Goal: Obtain resource: Obtain resource

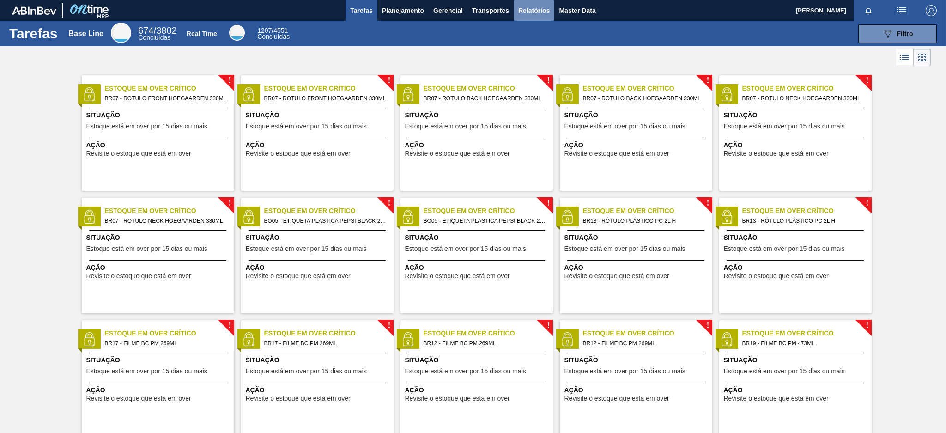
click at [544, 7] on span "Relatórios" at bounding box center [533, 10] width 31 height 11
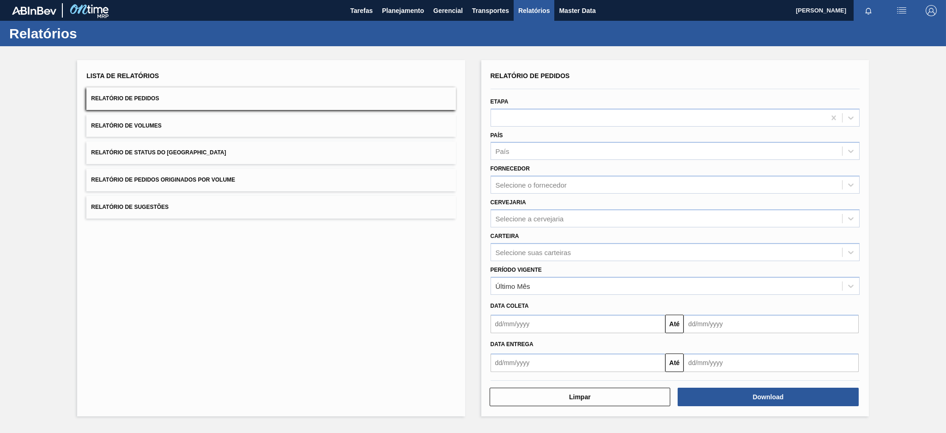
click at [365, 173] on button "Relatório de Pedidos Originados por Volume" at bounding box center [270, 180] width 369 height 23
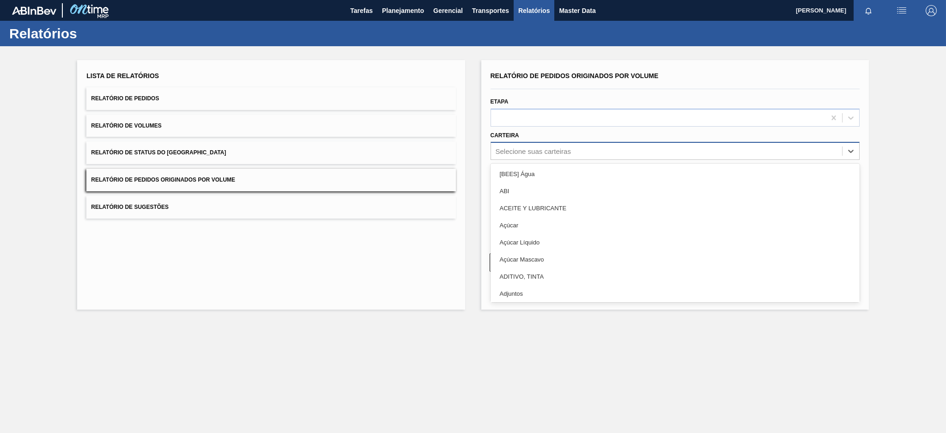
click at [562, 147] on div "Selecione suas carteiras" at bounding box center [533, 151] width 75 height 8
type input "pre"
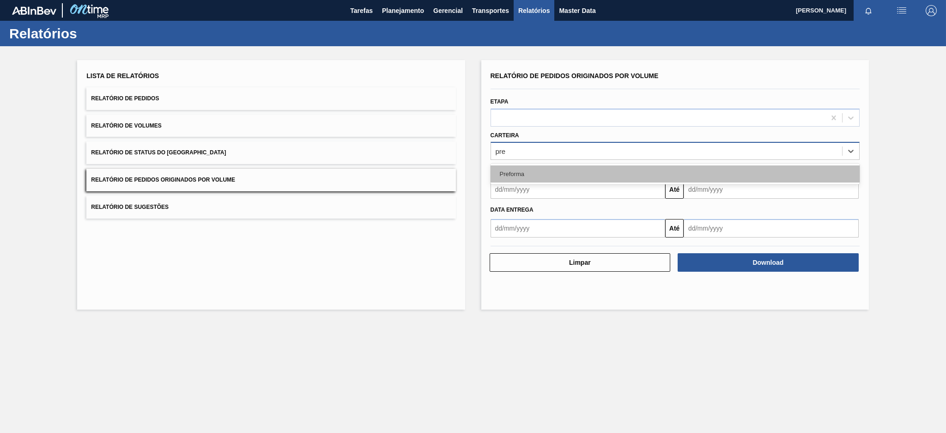
click at [530, 171] on div "Preforma" at bounding box center [675, 173] width 369 height 17
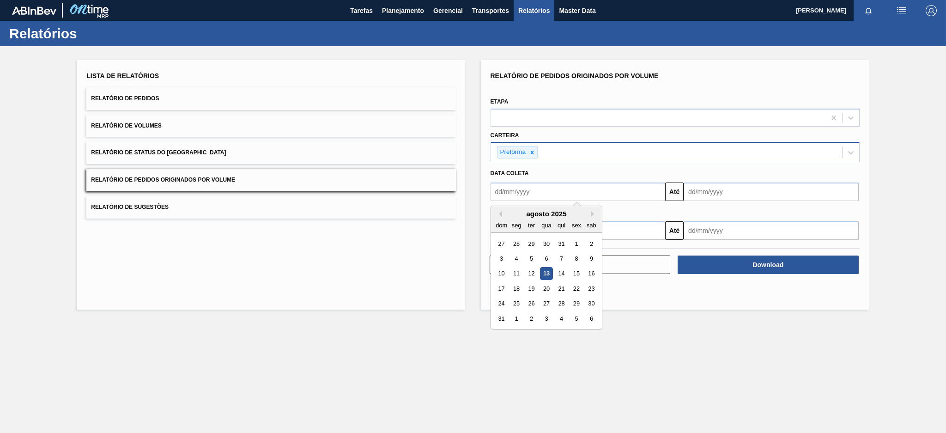
click at [520, 197] on input "text" at bounding box center [578, 191] width 175 height 18
click at [502, 214] on div "agosto 2025" at bounding box center [546, 214] width 111 height 8
click at [499, 213] on button "Previous Month" at bounding box center [499, 214] width 6 height 6
click at [499, 258] on div "6" at bounding box center [501, 258] width 12 height 12
type input "[DATE]"
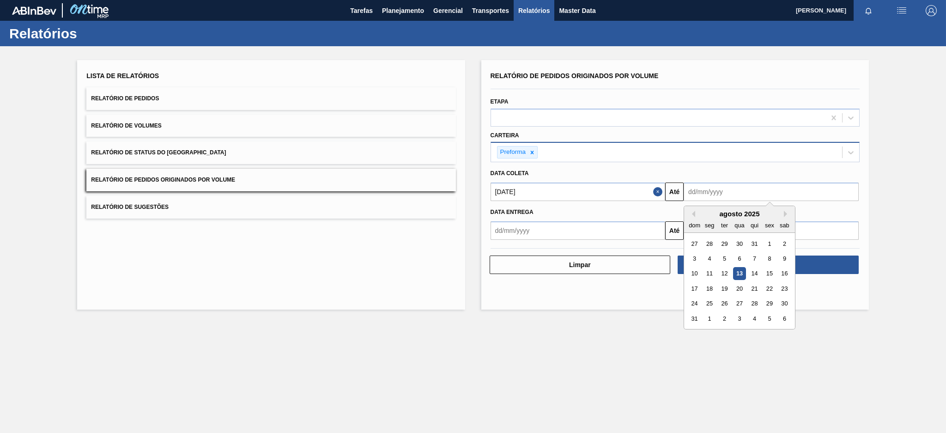
click at [721, 190] on input "text" at bounding box center [771, 191] width 175 height 18
click at [736, 274] on div "13" at bounding box center [740, 273] width 12 height 12
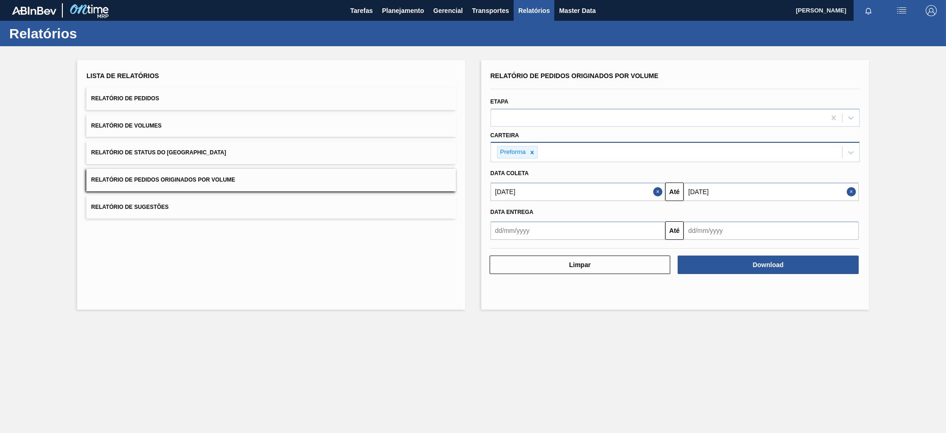
type input "[DATE]"
click at [749, 256] on button "Download" at bounding box center [768, 264] width 181 height 18
click at [405, 13] on span "Planejamento" at bounding box center [403, 10] width 42 height 11
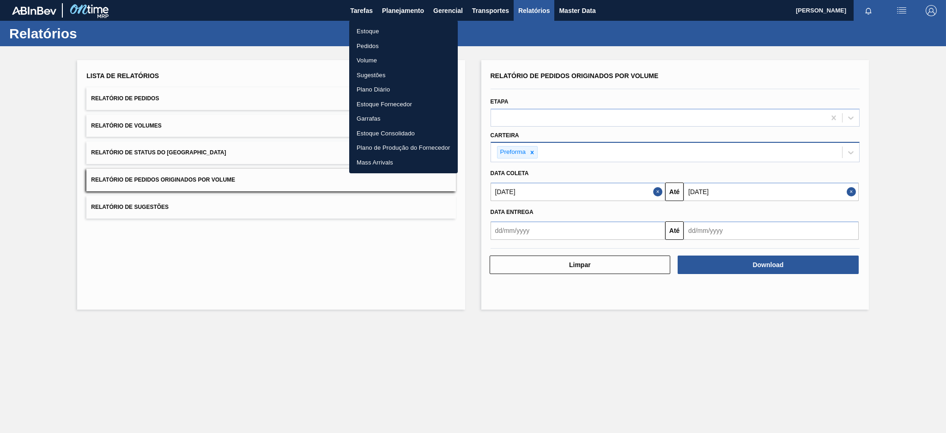
click at [359, 43] on li "Pedidos" at bounding box center [403, 46] width 109 height 15
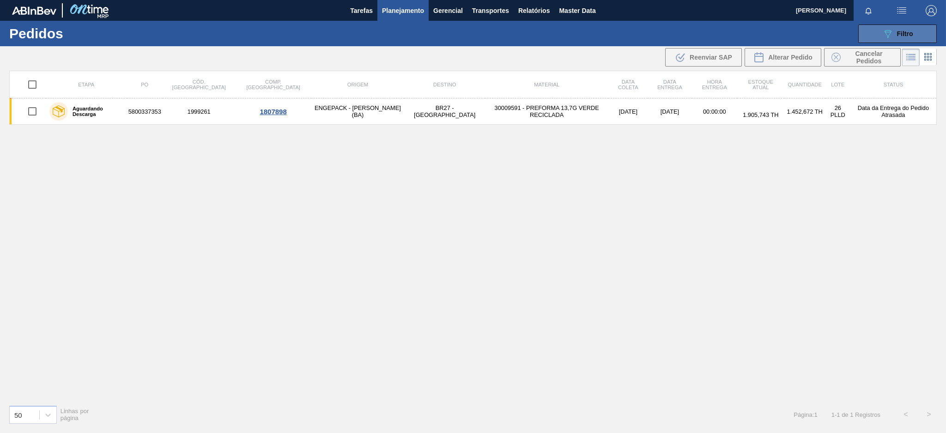
click at [904, 25] on button "089F7B8B-B2A5-4AFE-B5C0-19BA573D28AC Filtro" at bounding box center [897, 33] width 79 height 18
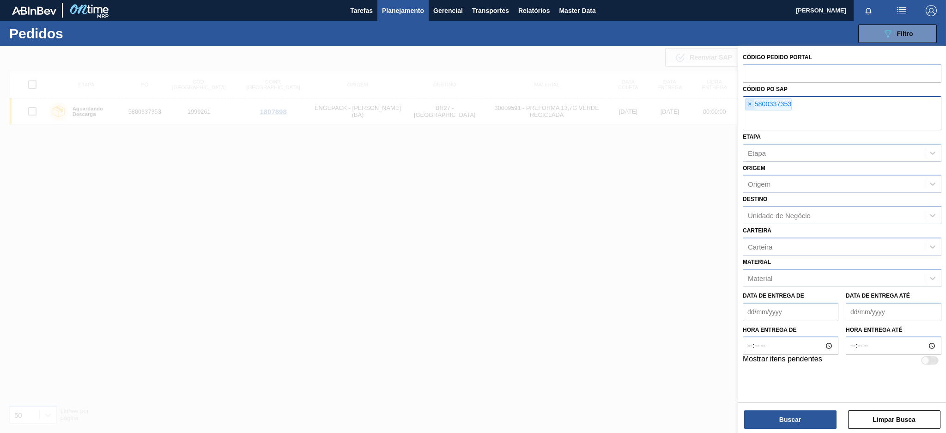
click at [747, 106] on span "×" at bounding box center [750, 104] width 9 height 11
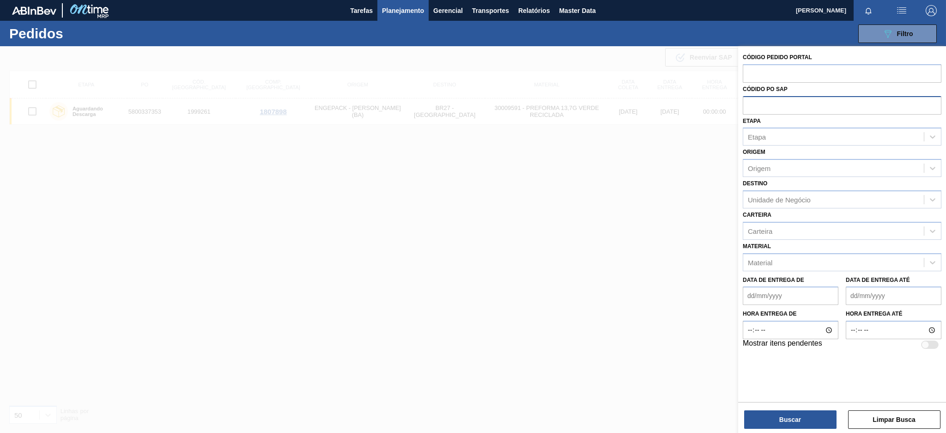
paste input "5800343799"
type input "5800343799"
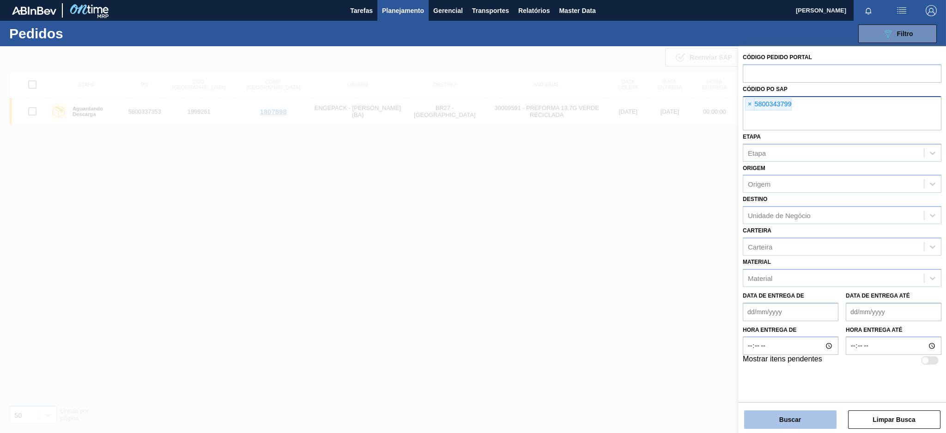
click at [796, 416] on button "Buscar" at bounding box center [790, 419] width 92 height 18
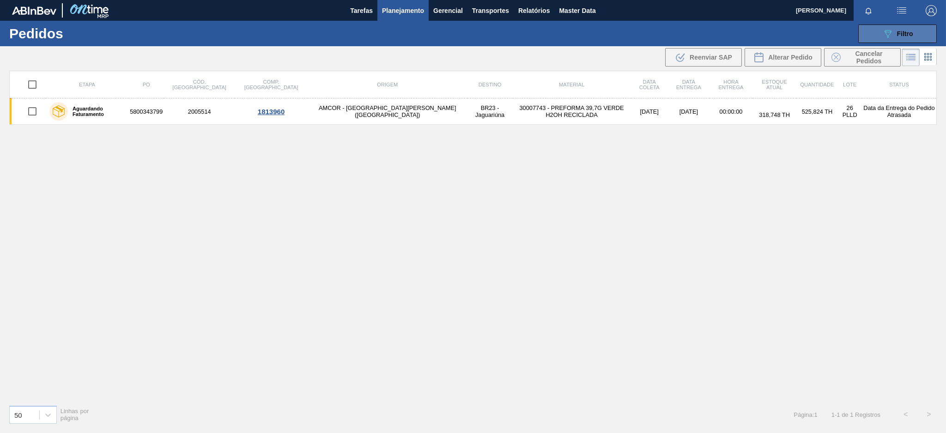
click at [918, 24] on button "089F7B8B-B2A5-4AFE-B5C0-19BA573D28AC Filtro" at bounding box center [897, 33] width 79 height 18
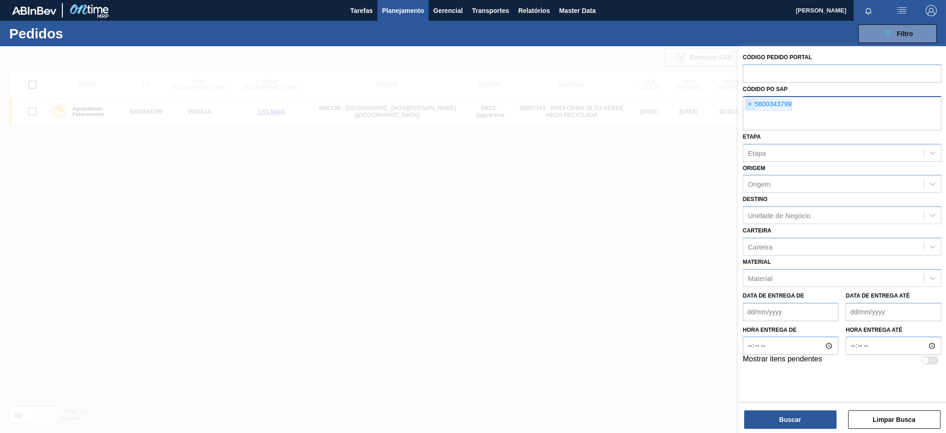
click at [746, 101] on span "×" at bounding box center [750, 104] width 9 height 11
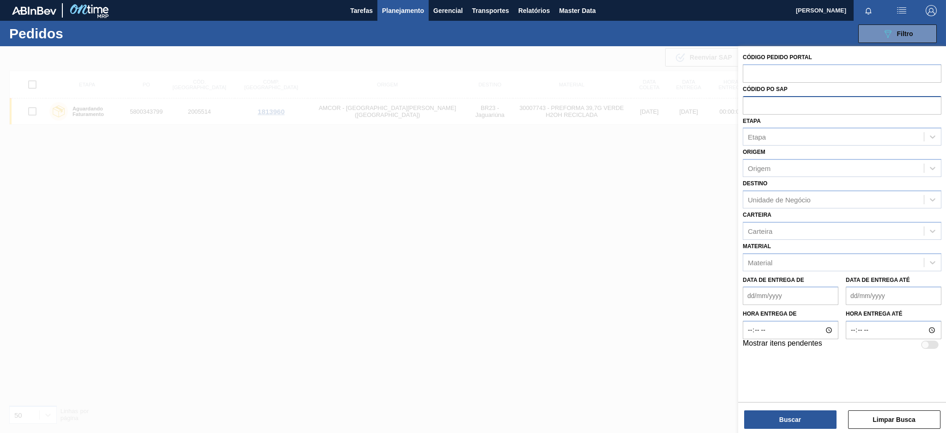
paste input "5800345694"
type input "5800345694"
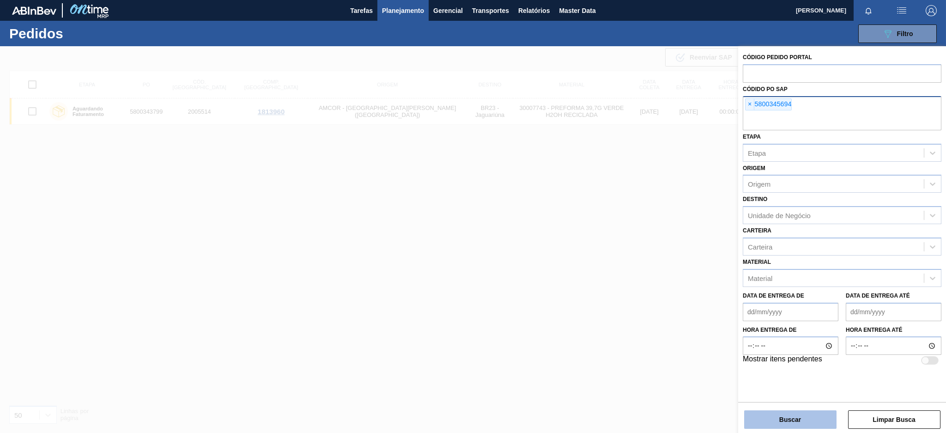
click at [782, 420] on button "Buscar" at bounding box center [790, 419] width 92 height 18
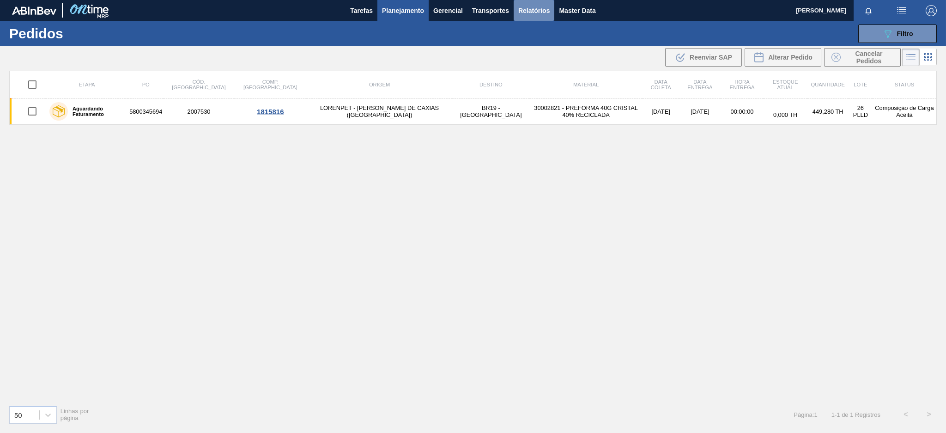
click at [518, 14] on span "Relatórios" at bounding box center [533, 10] width 31 height 11
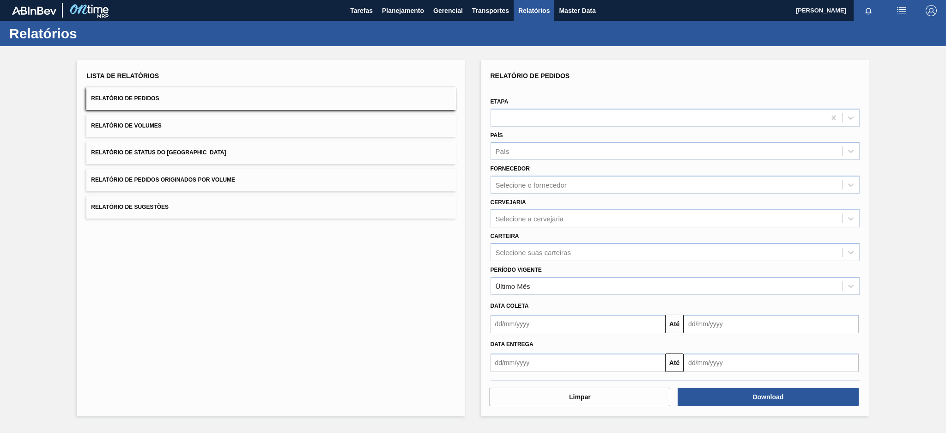
click at [210, 171] on button "Relatório de Pedidos Originados por Volume" at bounding box center [270, 180] width 369 height 23
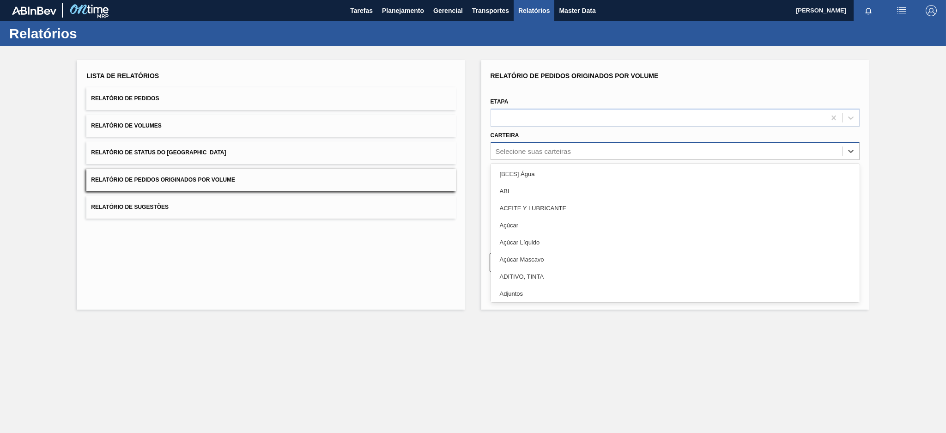
click at [525, 157] on div "Selecione suas carteiras" at bounding box center [666, 151] width 351 height 13
type input "aç"
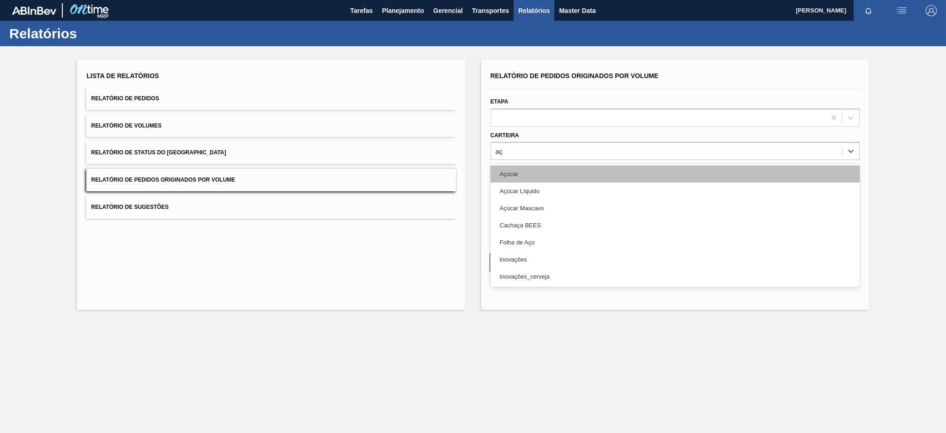
click at [513, 174] on div "Açúcar" at bounding box center [675, 173] width 369 height 17
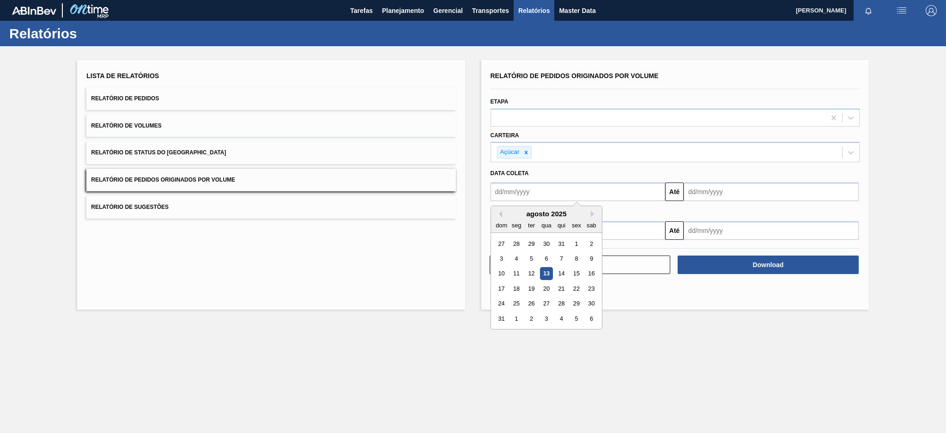
click at [511, 184] on input "text" at bounding box center [578, 191] width 175 height 18
click at [498, 216] on div "agosto 2025" at bounding box center [546, 214] width 111 height 8
click at [500, 214] on button "Previous Month" at bounding box center [499, 214] width 6 height 6
click at [498, 256] on div "6" at bounding box center [501, 258] width 12 height 12
type input "[DATE]"
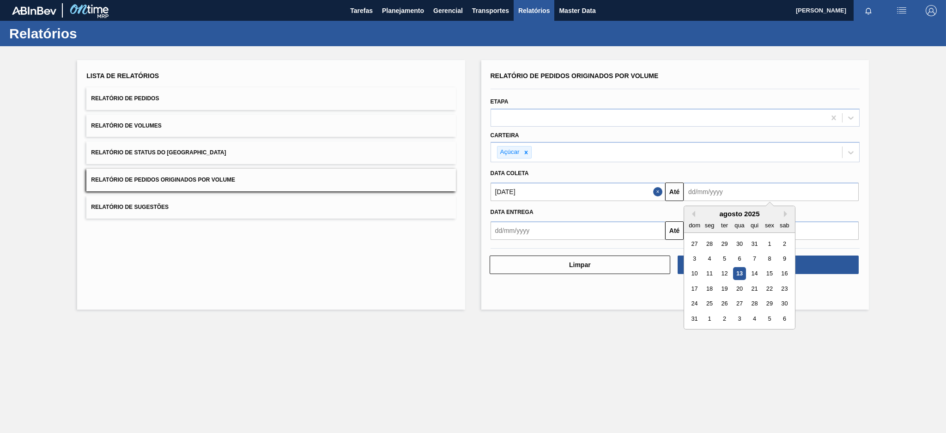
click at [701, 187] on input "text" at bounding box center [771, 191] width 175 height 18
click at [736, 267] on div "13" at bounding box center [740, 273] width 12 height 12
type input "[DATE]"
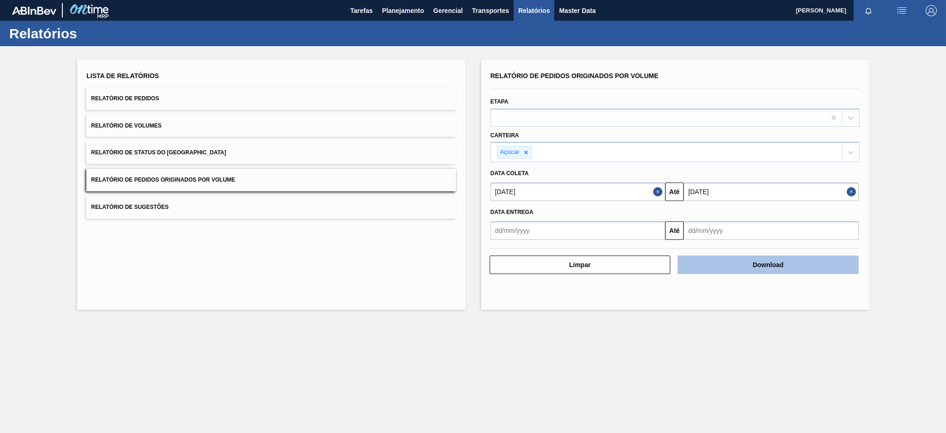
click at [738, 260] on button "Download" at bounding box center [768, 264] width 181 height 18
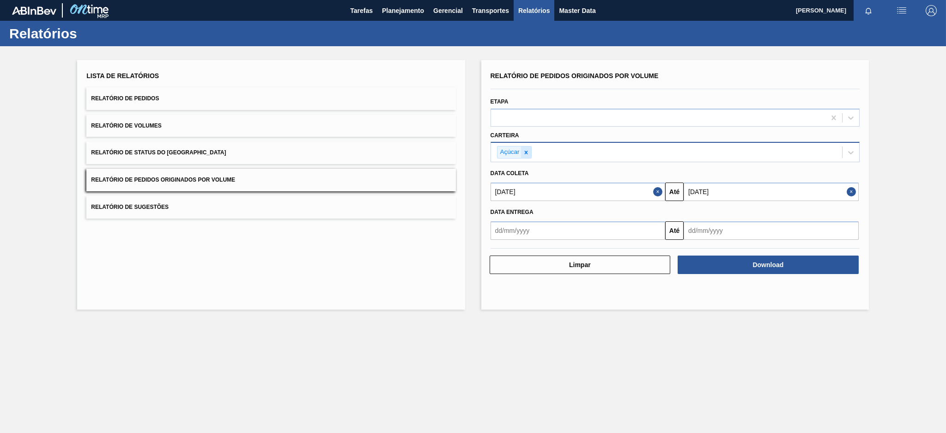
click at [525, 152] on icon at bounding box center [525, 152] width 3 height 3
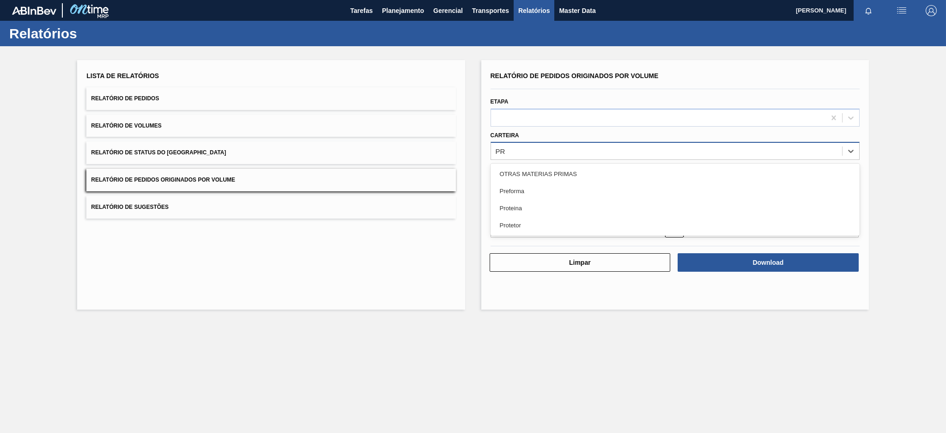
type input "PRE"
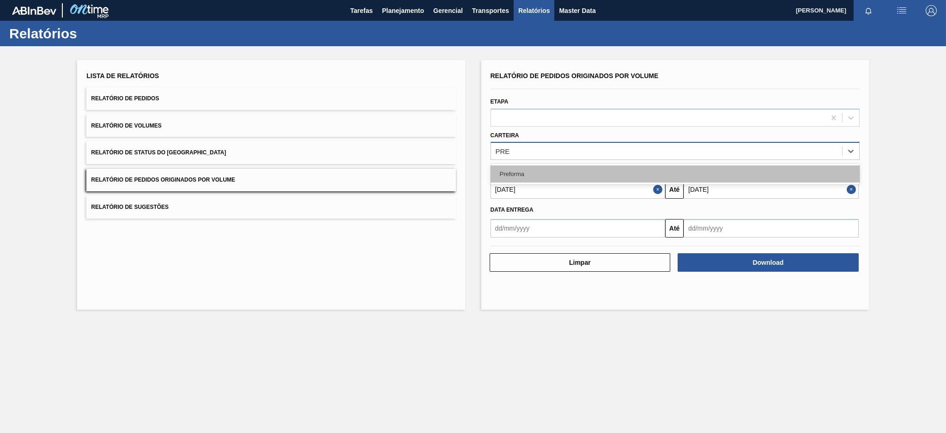
click at [525, 169] on div "Preforma" at bounding box center [675, 173] width 369 height 17
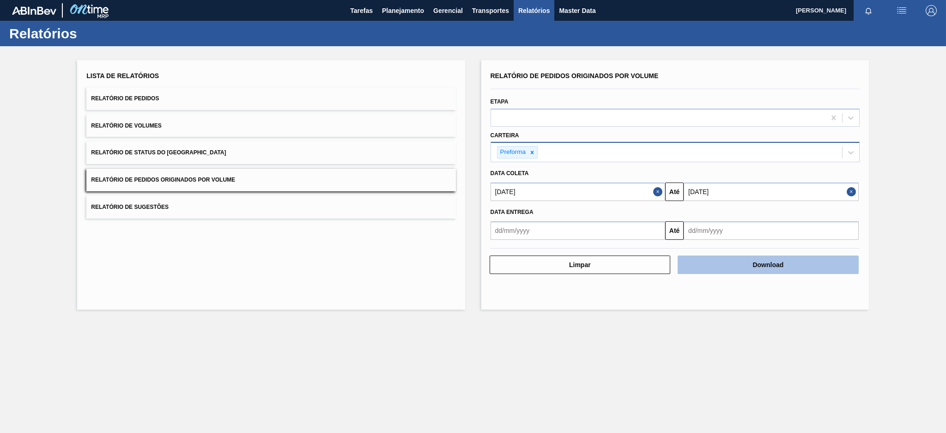
click at [794, 265] on button "Download" at bounding box center [768, 264] width 181 height 18
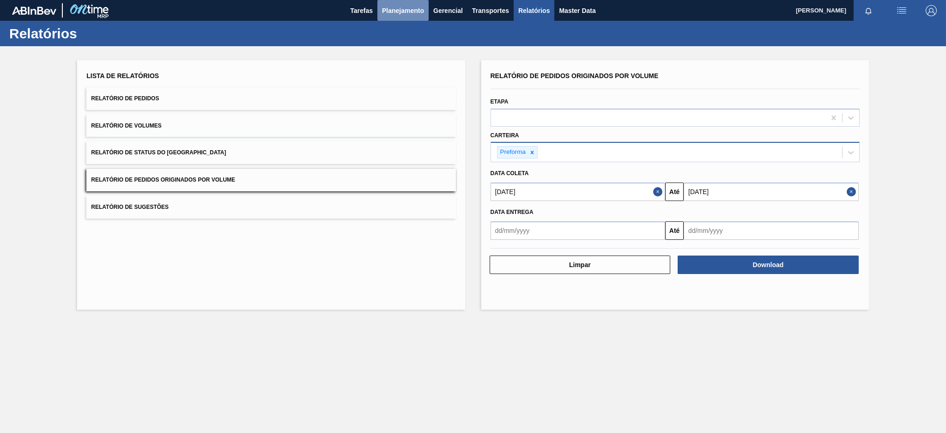
click at [405, 7] on span "Planejamento" at bounding box center [403, 10] width 42 height 11
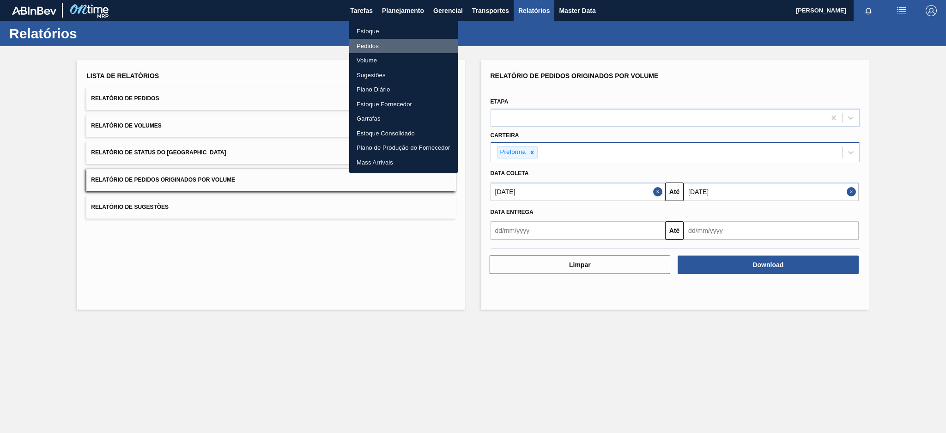
click at [371, 44] on li "Pedidos" at bounding box center [403, 46] width 109 height 15
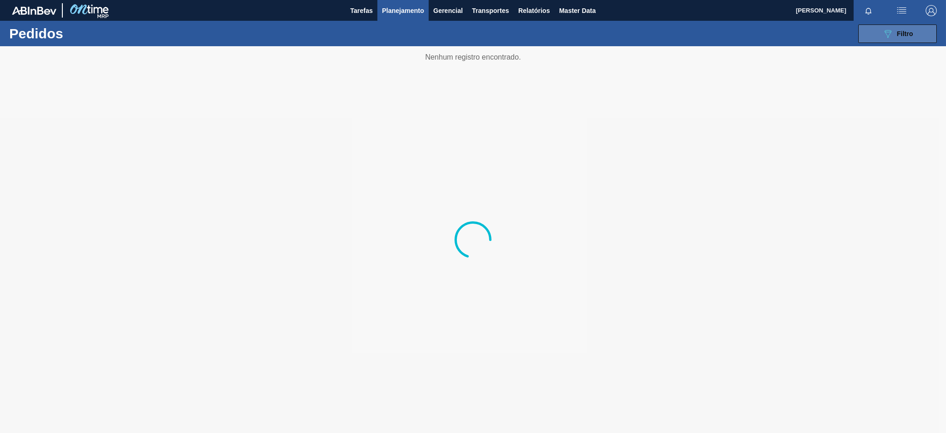
click at [899, 39] on div "089F7B8B-B2A5-4AFE-B5C0-19BA573D28AC Filtro" at bounding box center [897, 33] width 31 height 11
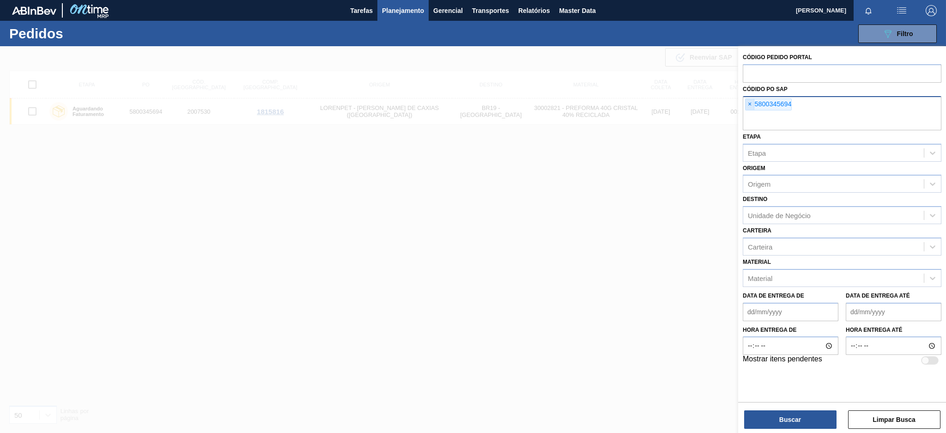
click at [748, 108] on span "×" at bounding box center [750, 104] width 9 height 11
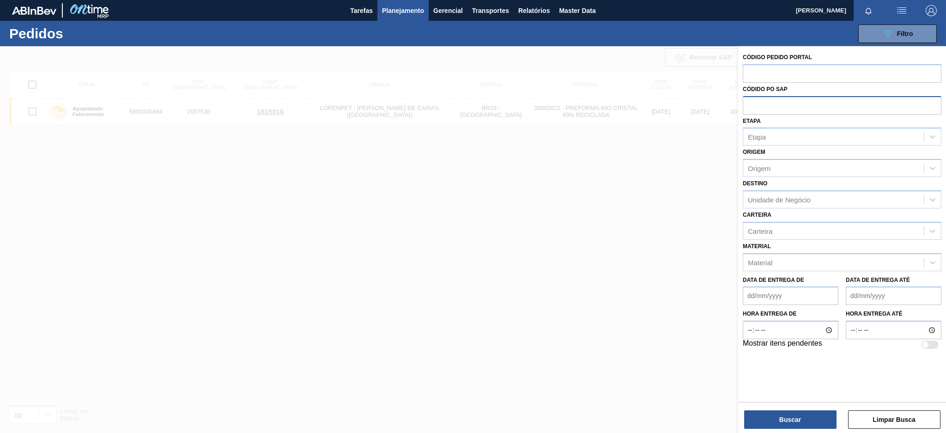
paste input "5800337361"
type input "5800337361"
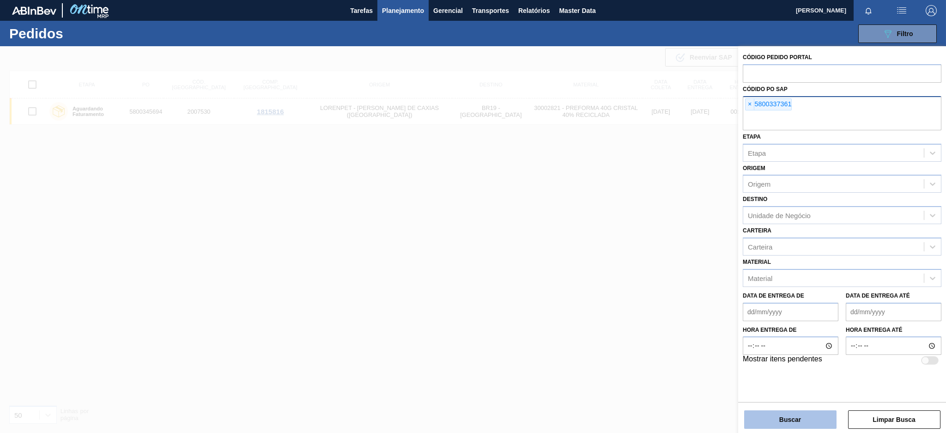
click at [775, 421] on button "Buscar" at bounding box center [790, 419] width 92 height 18
